Goal: Check status: Check status

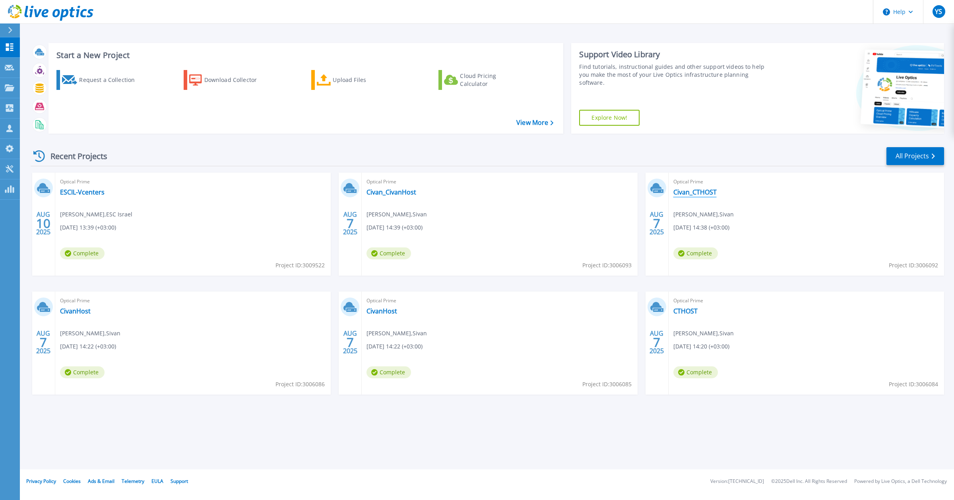
click at [702, 193] on link "Civan_CTHOST" at bounding box center [695, 192] width 43 height 8
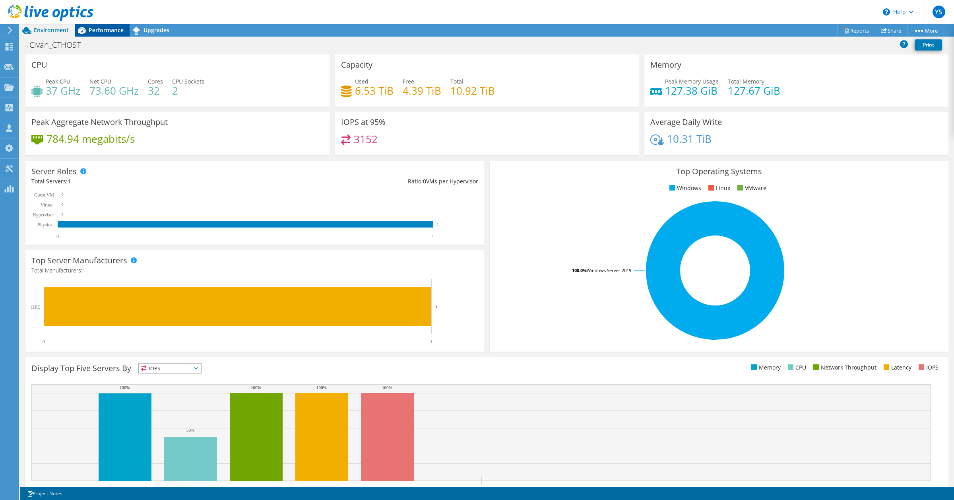
click at [105, 28] on span "Performance" at bounding box center [106, 30] width 35 height 8
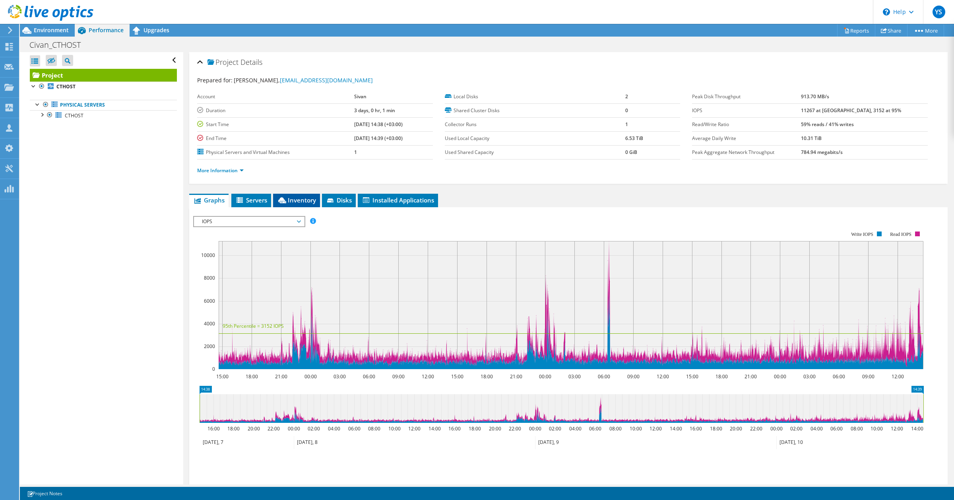
click at [305, 201] on span "Inventory" at bounding box center [296, 200] width 39 height 8
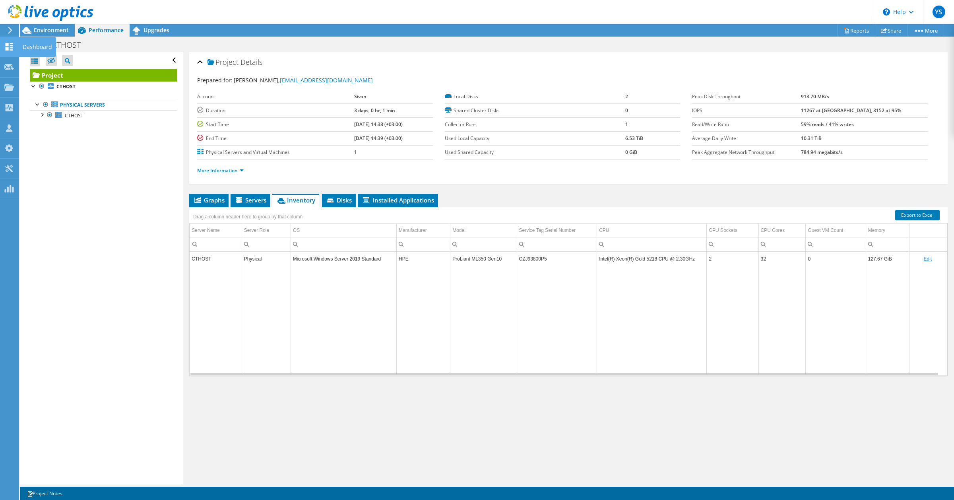
click at [12, 48] on use at bounding box center [10, 47] width 8 height 8
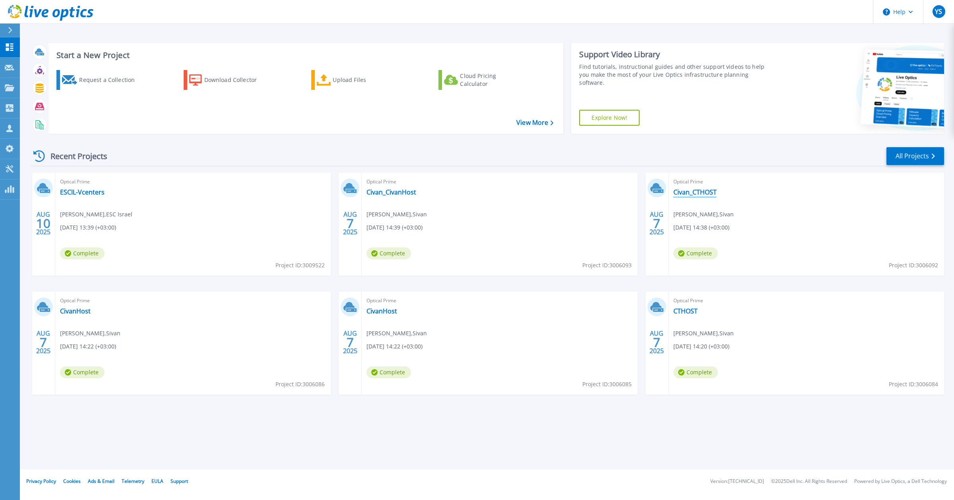
click at [694, 194] on link "Civan_CTHOST" at bounding box center [695, 192] width 43 height 8
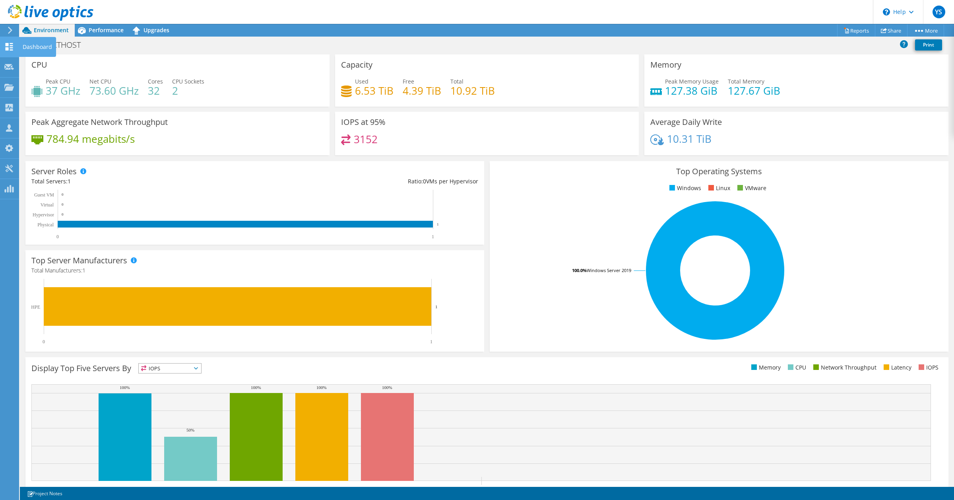
click at [12, 46] on icon at bounding box center [9, 47] width 10 height 8
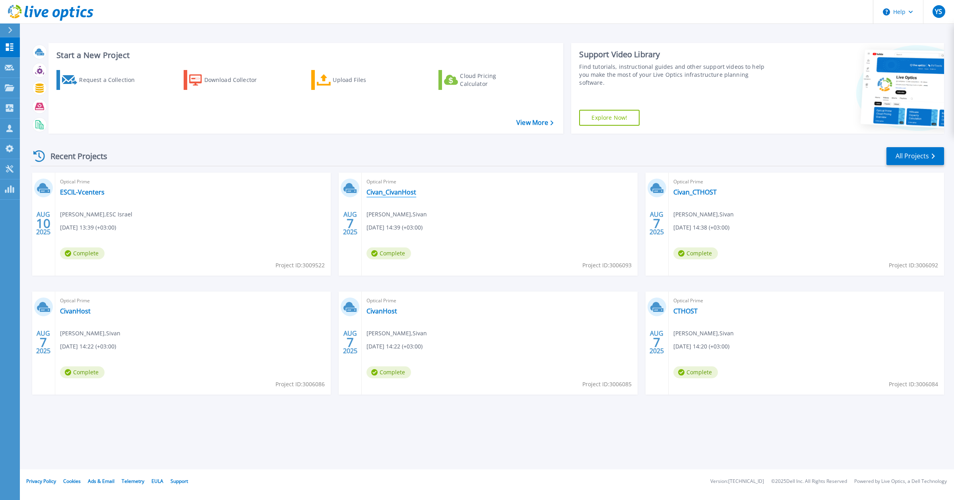
click at [400, 191] on link "Civan_CivanHost" at bounding box center [392, 192] width 50 height 8
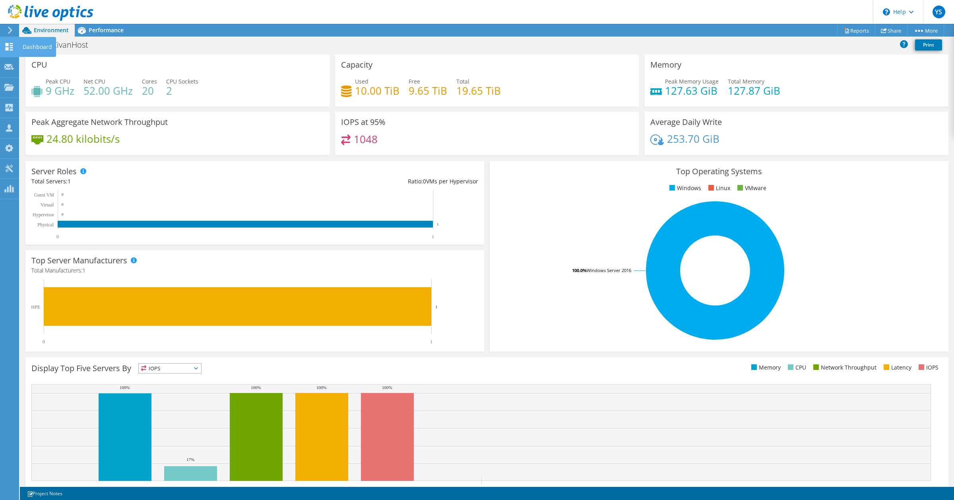
click at [7, 45] on use at bounding box center [10, 47] width 8 height 8
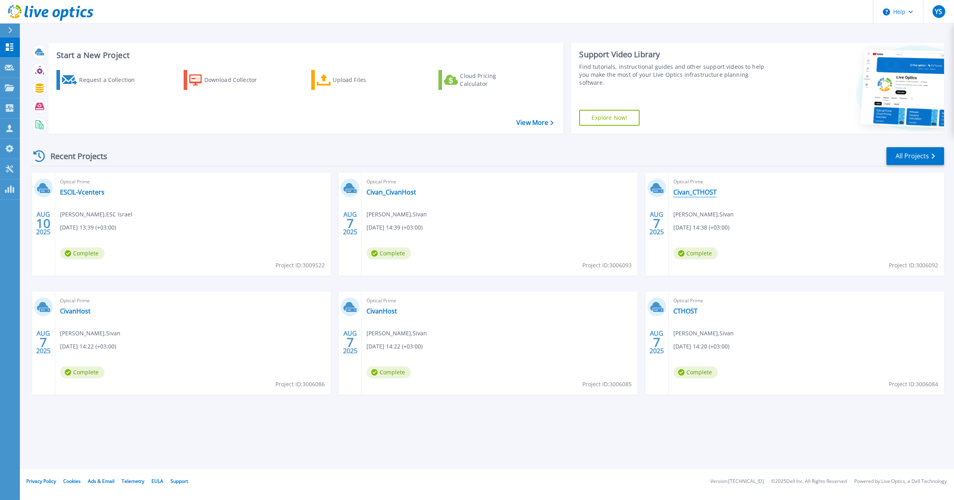
click at [695, 188] on link "Civan_CTHOST" at bounding box center [695, 192] width 43 height 8
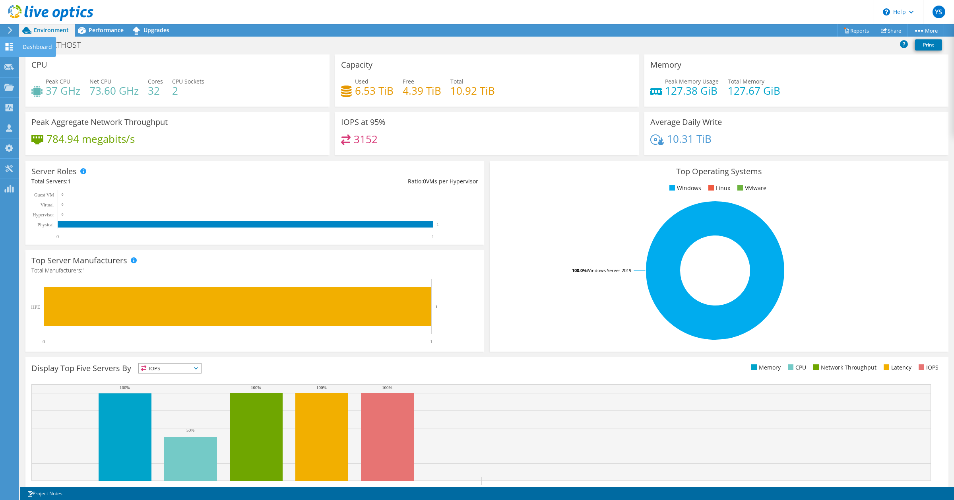
click at [9, 49] on icon at bounding box center [9, 47] width 10 height 8
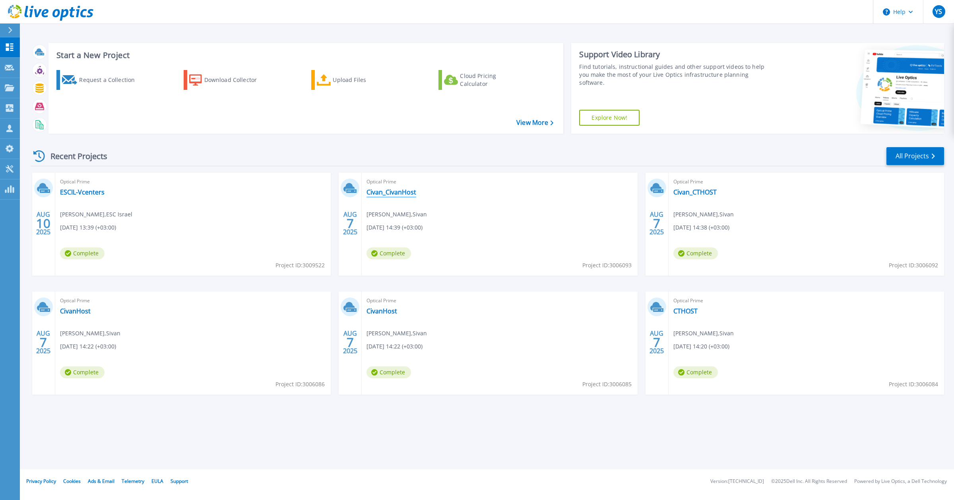
click at [392, 193] on link "Civan_CivanHost" at bounding box center [392, 192] width 50 height 8
